Goal: Transaction & Acquisition: Purchase product/service

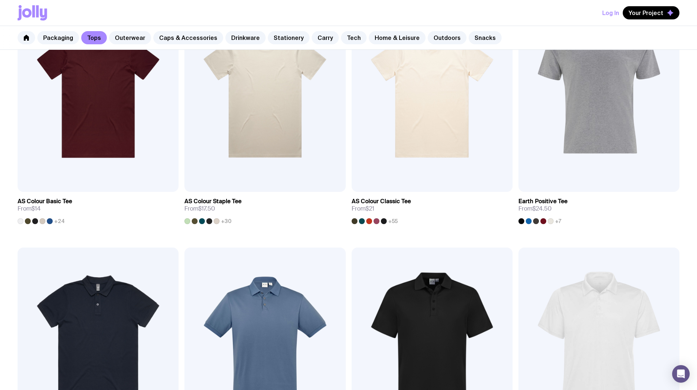
scroll to position [46, 0]
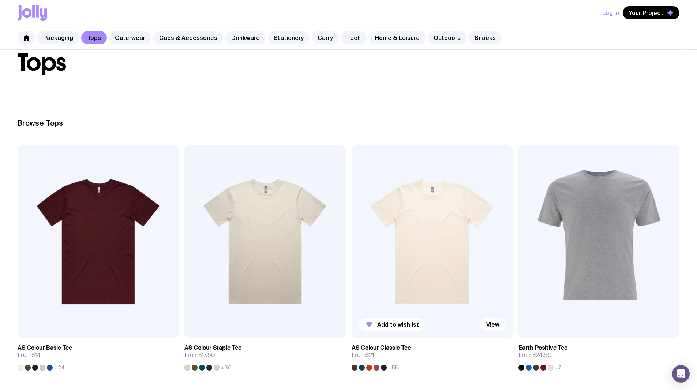
click at [481, 318] on link "View" at bounding box center [493, 324] width 25 height 13
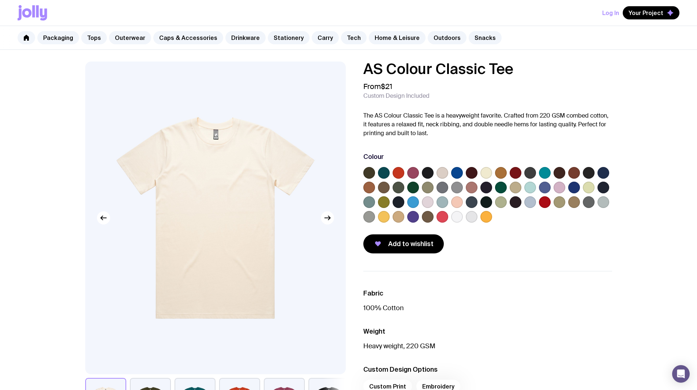
click at [535, 189] on label at bounding box center [530, 188] width 12 height 12
click at [0, 0] on input "radio" at bounding box center [0, 0] width 0 height 0
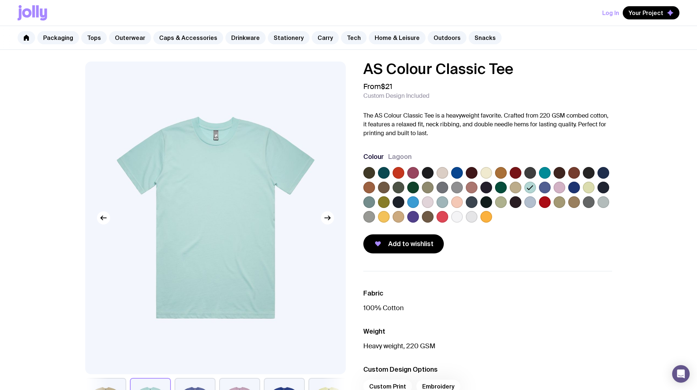
click at [548, 173] on label at bounding box center [545, 173] width 12 height 12
click at [0, 0] on input "radio" at bounding box center [0, 0] width 0 height 0
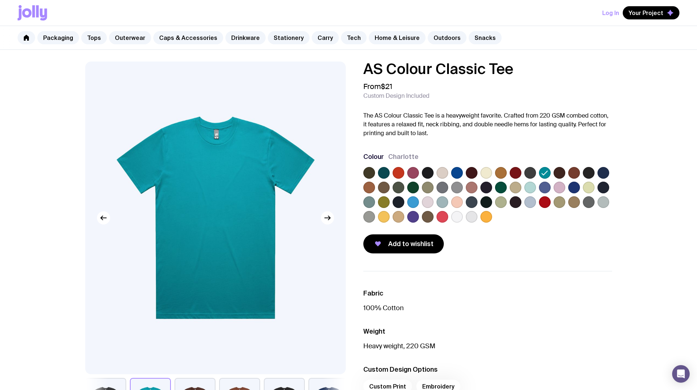
click at [354, 202] on div "AS Colour Classic Tee From $21 Custom Design Included The AS Colour Classic Tee…" at bounding box center [482, 157] width 261 height 192
click at [362, 199] on div "AS Colour Classic Tee From $21 Custom Design Included The AS Colour Classic Tee…" at bounding box center [482, 157] width 261 height 192
click at [365, 202] on label at bounding box center [369, 202] width 12 height 12
click at [0, 0] on input "radio" at bounding box center [0, 0] width 0 height 0
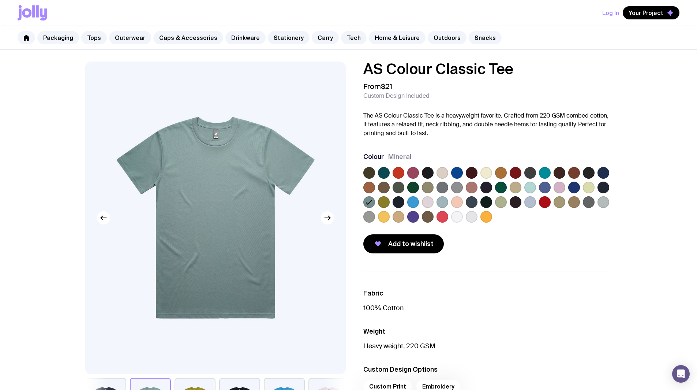
click at [455, 172] on label at bounding box center [457, 173] width 12 height 12
click at [0, 0] on input "radio" at bounding box center [0, 0] width 0 height 0
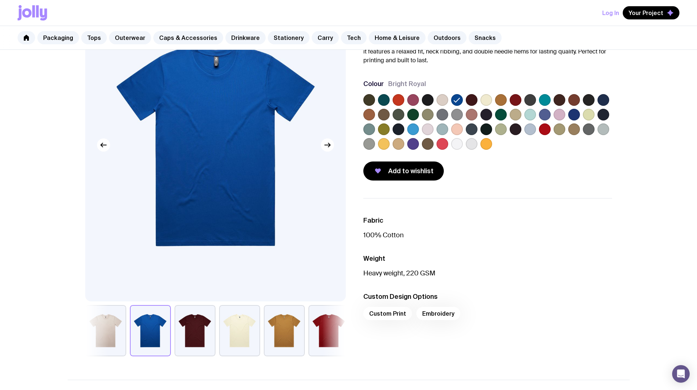
scroll to position [73, 0]
click at [437, 308] on div "Custom Print Embroidery" at bounding box center [487, 315] width 249 height 18
click at [437, 315] on div "Custom Print Embroidery" at bounding box center [487, 315] width 249 height 18
click at [437, 316] on div "Custom Print Embroidery" at bounding box center [487, 315] width 249 height 18
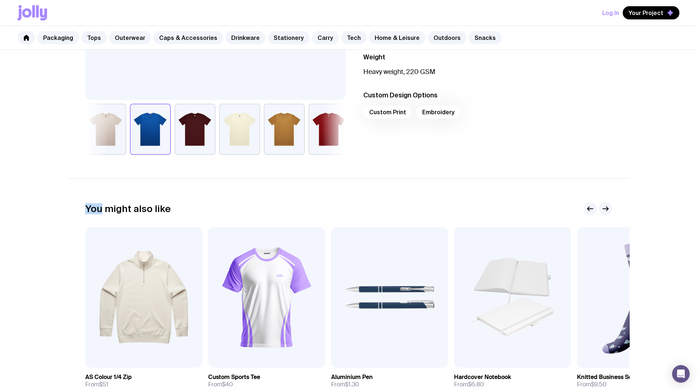
scroll to position [143, 0]
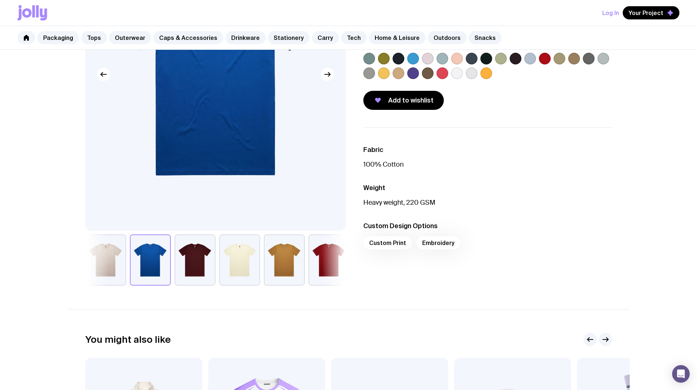
click at [389, 239] on div "Custom Print Embroidery" at bounding box center [487, 245] width 249 height 18
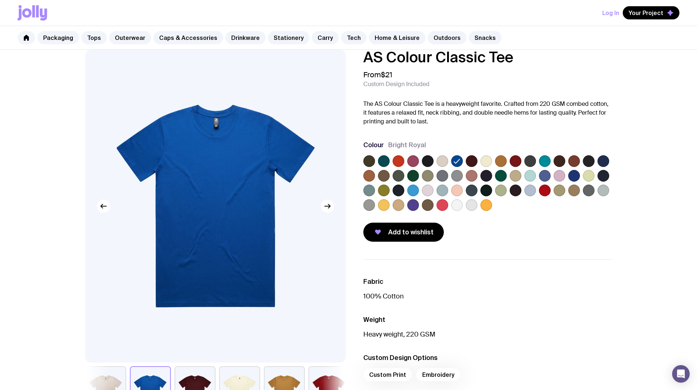
scroll to position [0, 0]
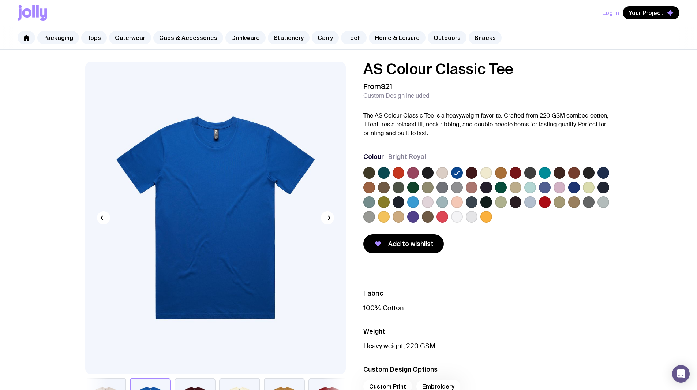
click at [544, 189] on label at bounding box center [545, 188] width 12 height 12
click at [0, 0] on input "radio" at bounding box center [0, 0] width 0 height 0
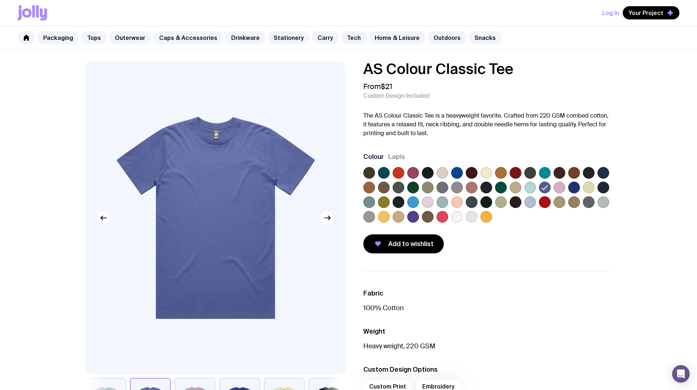
click at [453, 175] on label at bounding box center [457, 173] width 12 height 12
click at [0, 0] on input "radio" at bounding box center [0, 0] width 0 height 0
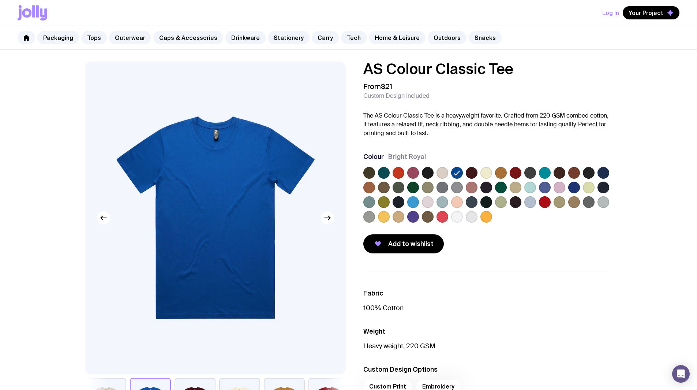
click at [549, 171] on label at bounding box center [545, 173] width 12 height 12
click at [0, 0] on input "radio" at bounding box center [0, 0] width 0 height 0
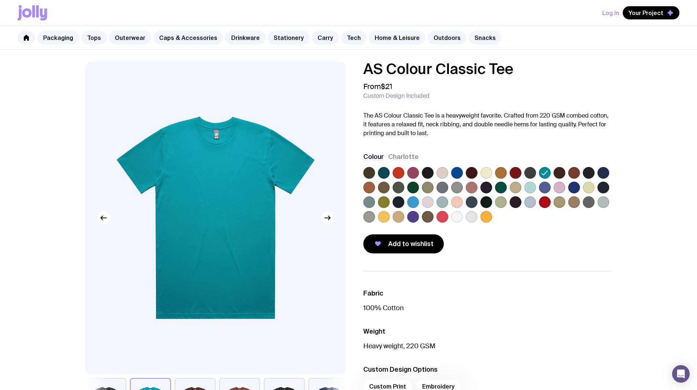
scroll to position [46, 0]
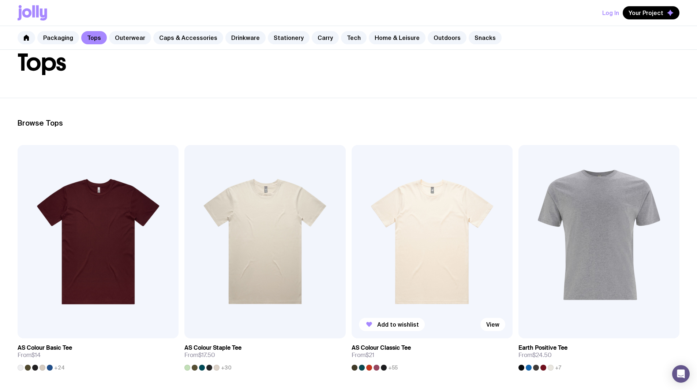
click at [352, 195] on img at bounding box center [432, 241] width 161 height 193
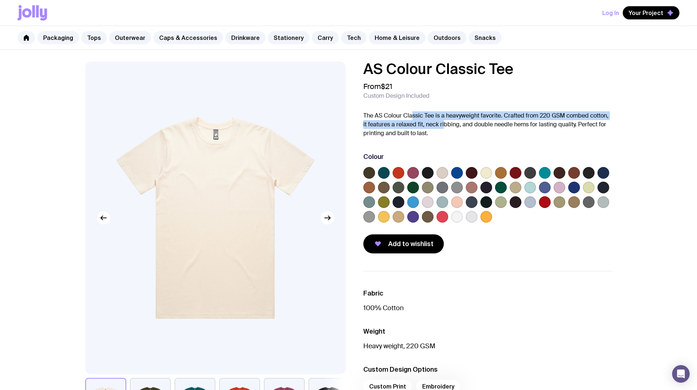
drag, startPoint x: 411, startPoint y: 112, endPoint x: 450, endPoint y: 124, distance: 40.3
click at [448, 123] on p "The AS Colour Classic Tee is a heavyweight favorite. Crafted from 220 GSM combe…" at bounding box center [487, 124] width 249 height 26
click at [450, 125] on p "The AS Colour Classic Tee is a heavyweight favorite. Crafted from 220 GSM combe…" at bounding box center [487, 124] width 249 height 26
